Goal: Information Seeking & Learning: Learn about a topic

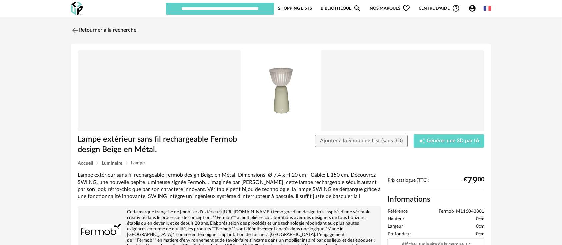
click at [275, 93] on img at bounding box center [281, 90] width 407 height 81
click at [450, 210] on span "Fermob_M116043801" at bounding box center [462, 212] width 46 height 6
copy ul "Fermob_M116043801"
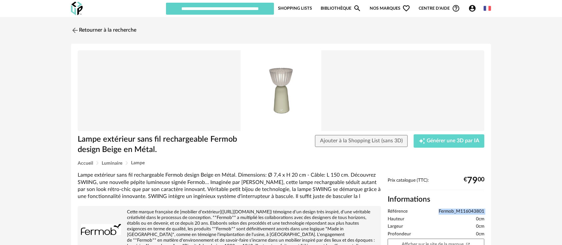
click at [514, 68] on div "Retourner à la recherche Lampe extérieur sans fil rechargeable Fermob design Be…" at bounding box center [281, 184] width 562 height 335
